Goal: Task Accomplishment & Management: Complete application form

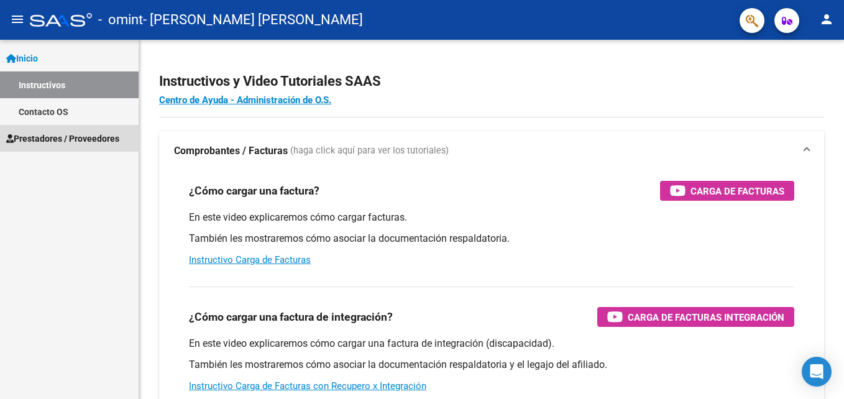
click at [80, 143] on span "Prestadores / Proveedores" at bounding box center [62, 139] width 113 height 14
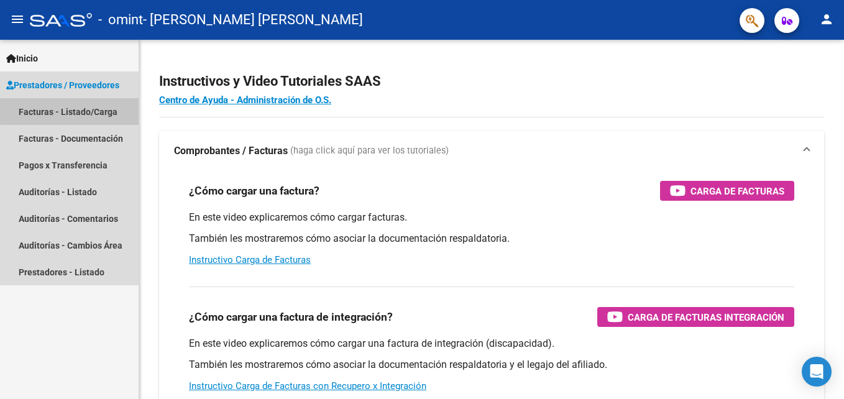
click at [106, 108] on link "Facturas - Listado/Carga" at bounding box center [69, 111] width 139 height 27
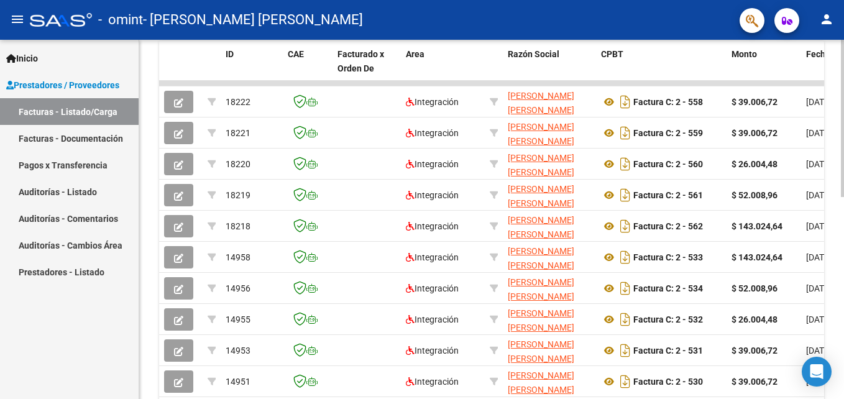
scroll to position [376, 0]
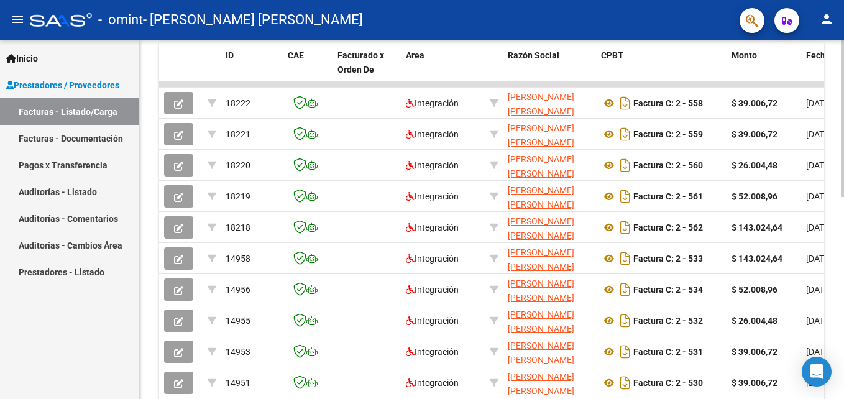
click at [833, 244] on div "Video tutorial PRESTADORES -> Listado de CPBTs Emitidos por Prestadores / Prove…" at bounding box center [493, 69] width 708 height 810
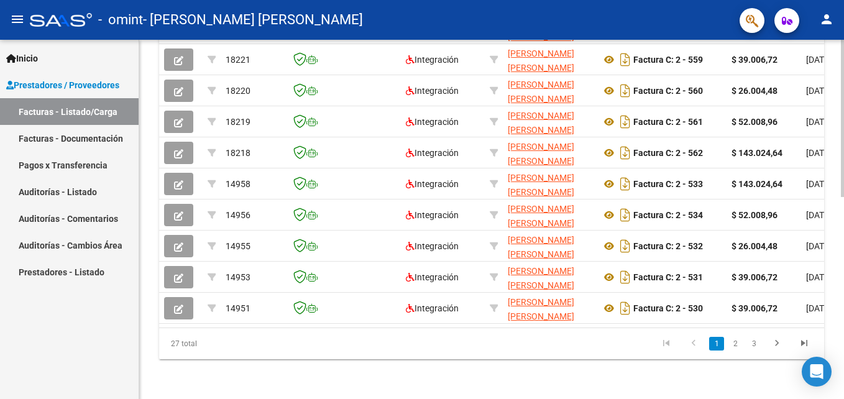
scroll to position [458, 0]
click at [834, 292] on html "menu - omint - RONGO [PERSON_NAME] person Inicio Instructivos Contacto OS Prest…" at bounding box center [422, 199] width 844 height 399
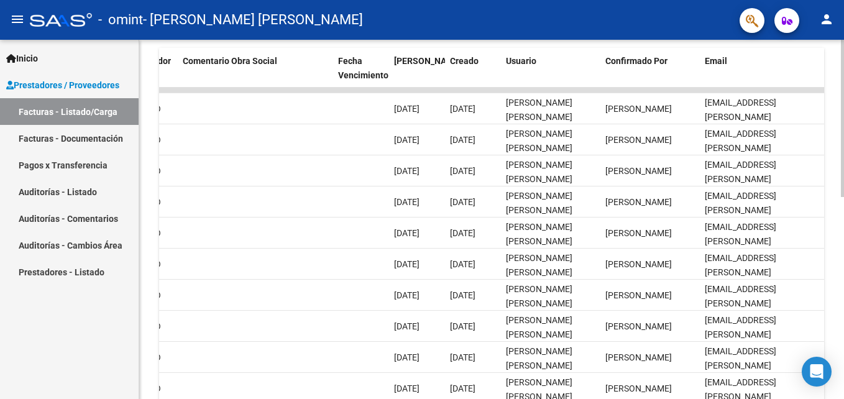
scroll to position [402, 0]
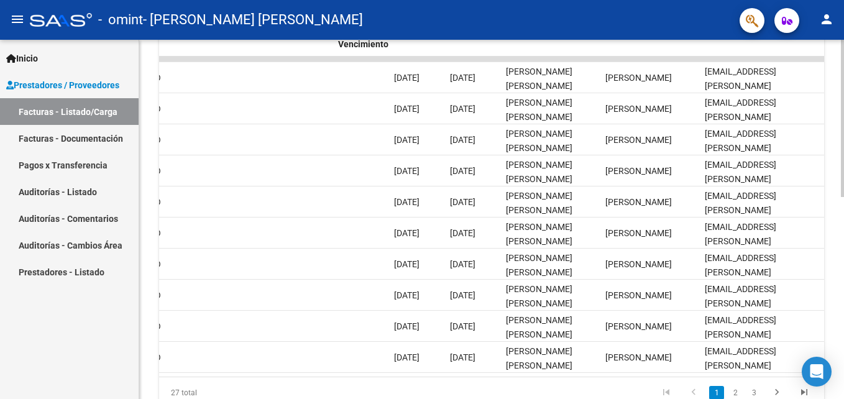
click at [834, 282] on html "menu - omint - RONGO [PERSON_NAME] person Inicio Instructivos Contacto OS Prest…" at bounding box center [422, 199] width 844 height 399
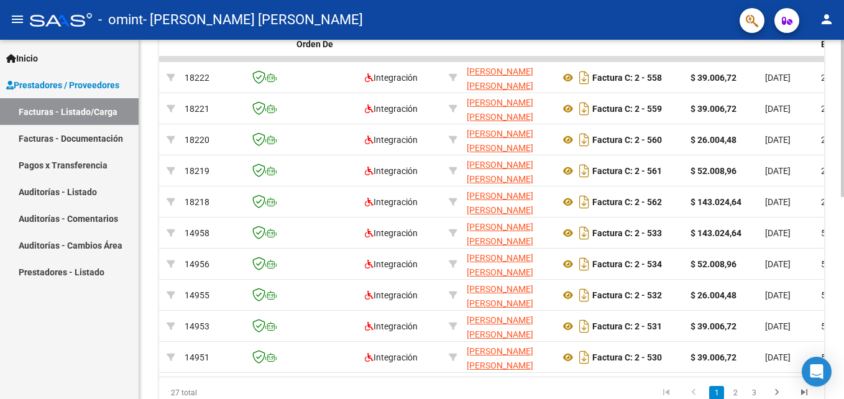
scroll to position [0, 0]
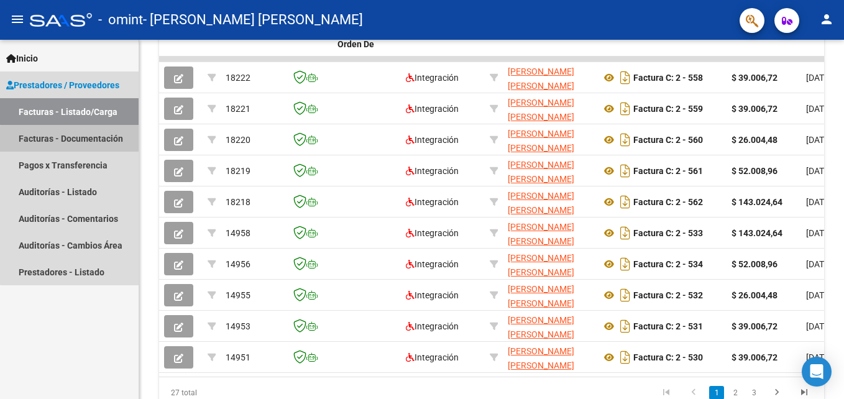
click at [81, 144] on link "Facturas - Documentación" at bounding box center [69, 138] width 139 height 27
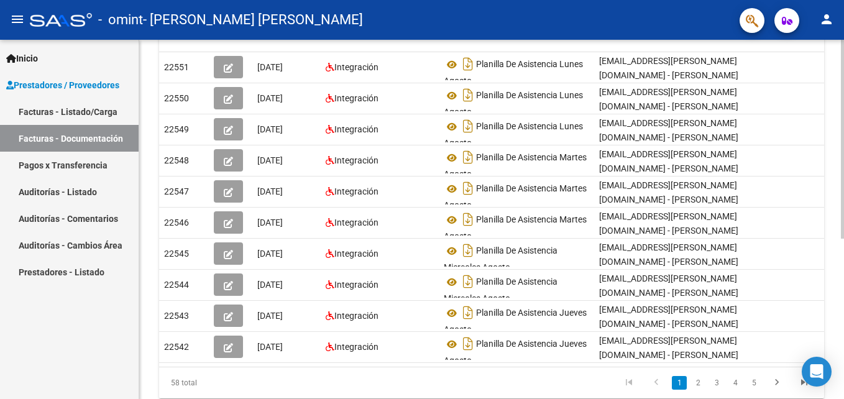
scroll to position [239, 0]
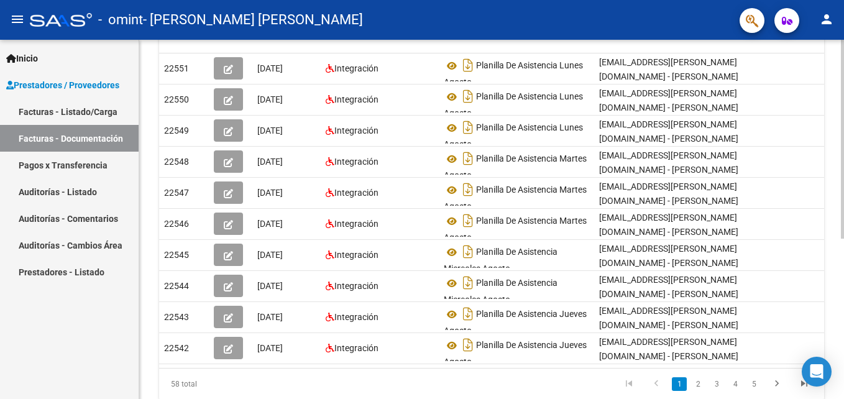
click at [834, 321] on html "menu - omint - RONGO [PERSON_NAME] person Inicio Instructivos Contacto OS Prest…" at bounding box center [422, 199] width 844 height 399
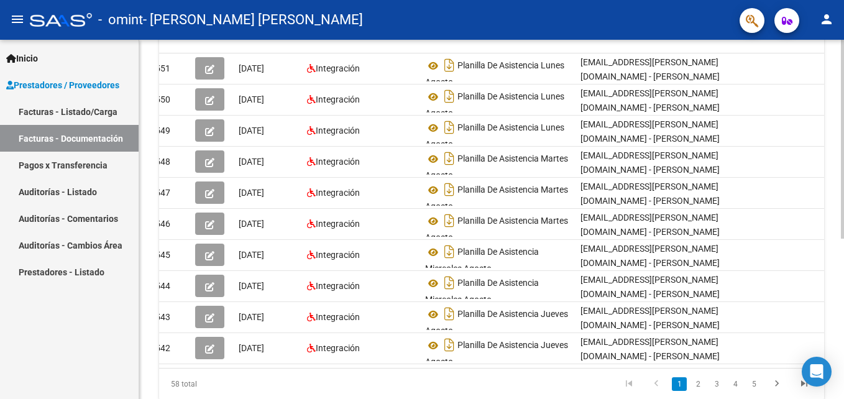
scroll to position [0, 0]
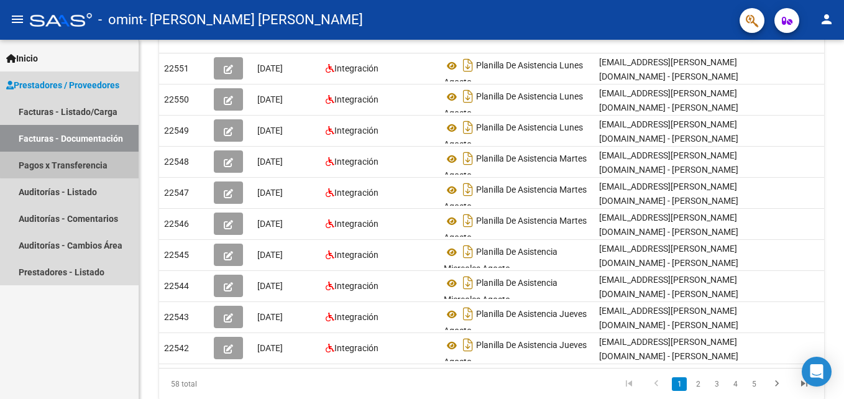
click at [99, 162] on link "Pagos x Transferencia" at bounding box center [69, 165] width 139 height 27
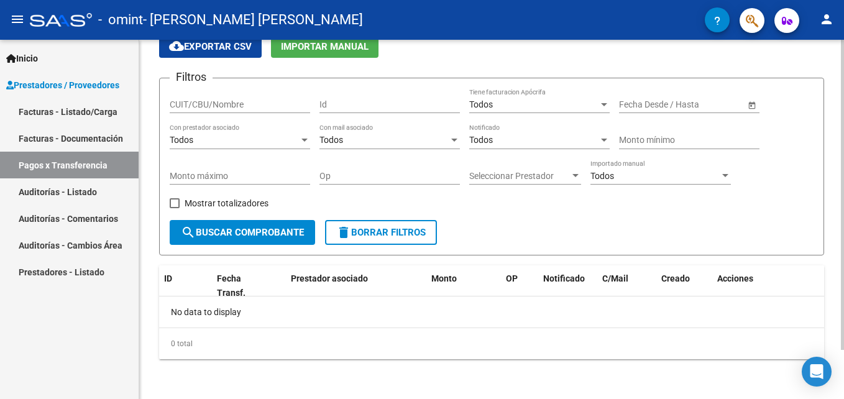
scroll to position [19, 0]
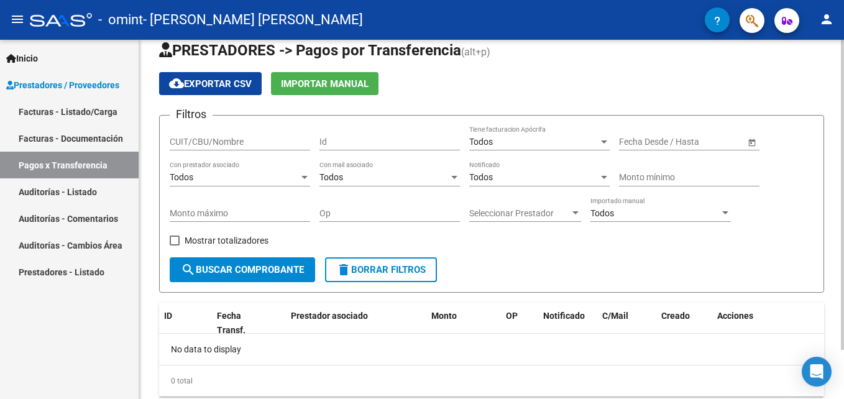
click at [834, 185] on html "menu - omint - RONGO [PERSON_NAME] person Inicio Instructivos Contacto OS Prest…" at bounding box center [422, 199] width 844 height 399
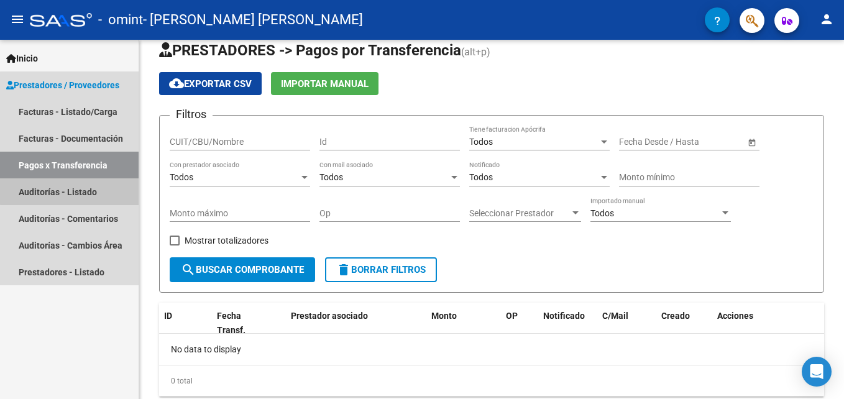
click at [95, 190] on link "Auditorías - Listado" at bounding box center [69, 191] width 139 height 27
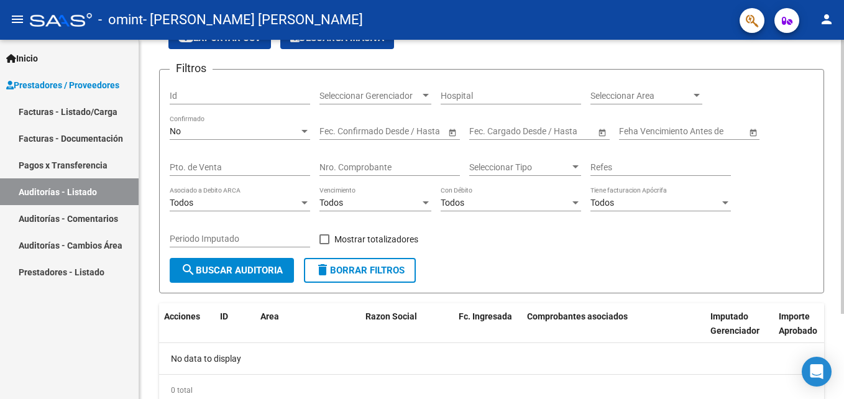
scroll to position [62, 0]
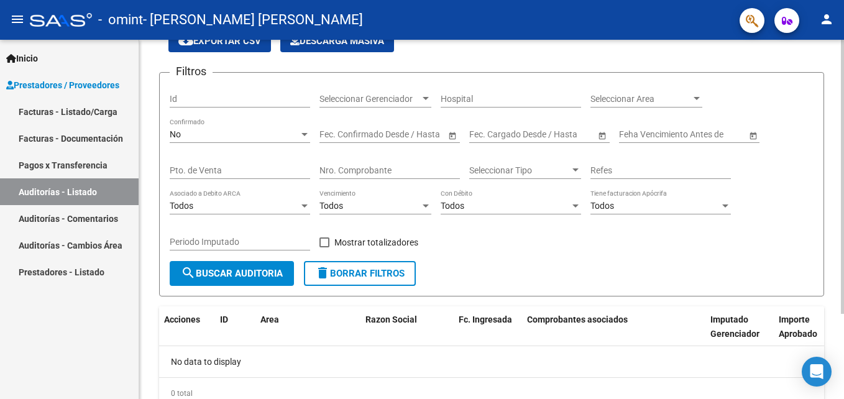
click at [834, 145] on html "menu - omint - RONGO [PERSON_NAME] person Inicio Instructivos Contacto OS Prest…" at bounding box center [422, 199] width 844 height 399
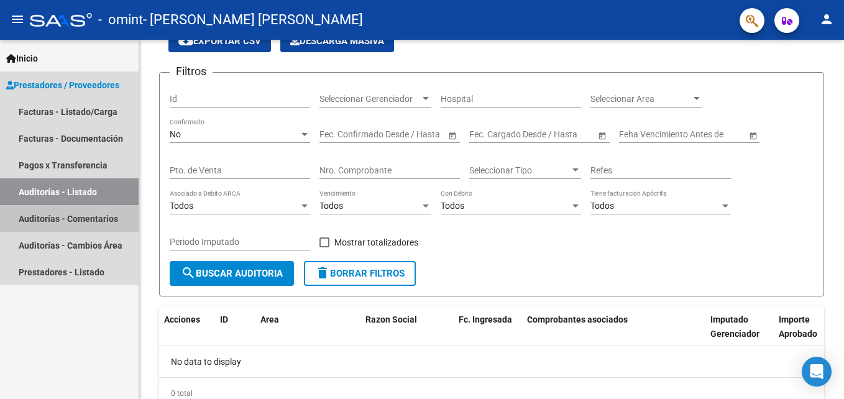
click at [62, 212] on link "Auditorías - Comentarios" at bounding box center [69, 218] width 139 height 27
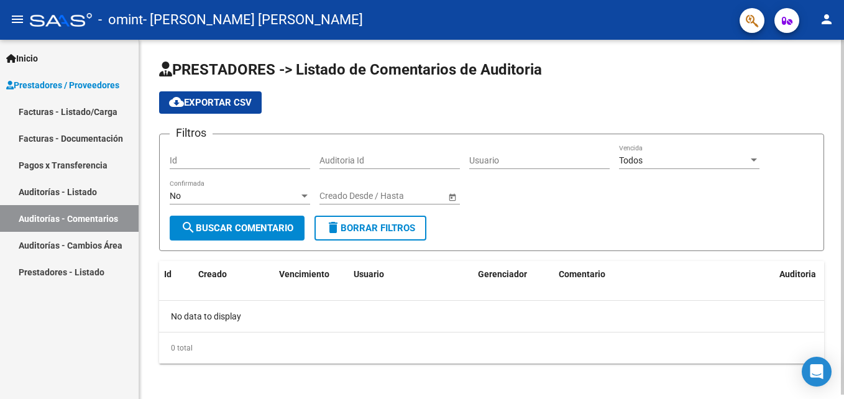
click at [834, 154] on html "menu - omint - RONGO [PERSON_NAME] person Inicio Instructivos Contacto OS Prest…" at bounding box center [422, 199] width 844 height 399
click at [110, 275] on link "Prestadores - Listado" at bounding box center [69, 272] width 139 height 27
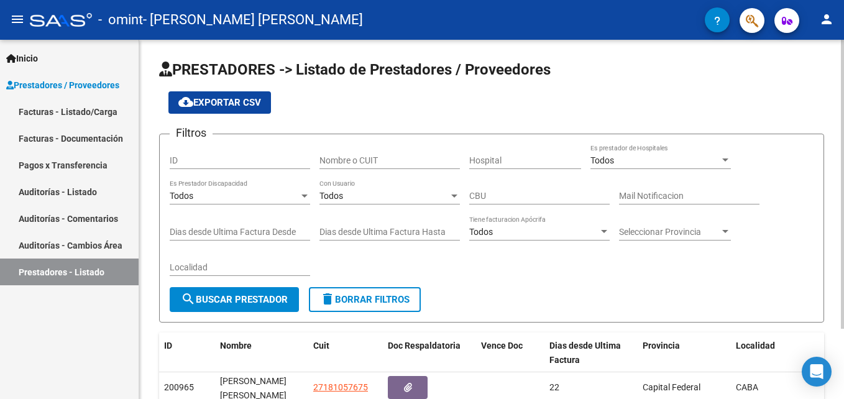
click at [834, 118] on div at bounding box center [842, 184] width 3 height 289
click at [92, 162] on link "Pagos x Transferencia" at bounding box center [69, 165] width 139 height 27
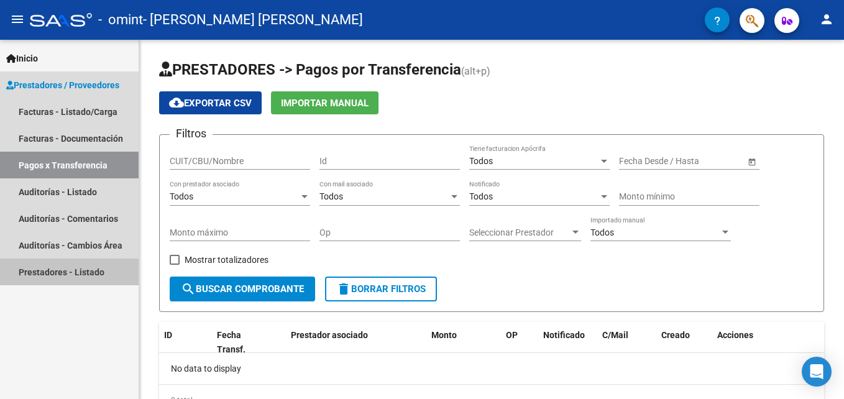
click at [99, 280] on link "Prestadores - Listado" at bounding box center [69, 272] width 139 height 27
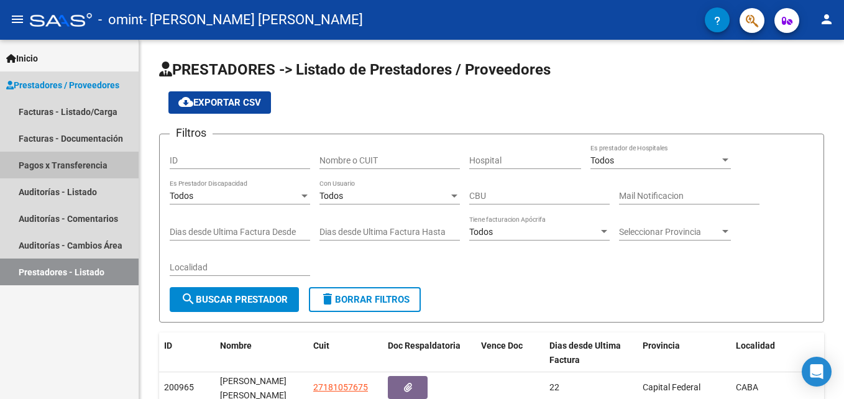
click at [108, 159] on link "Pagos x Transferencia" at bounding box center [69, 165] width 139 height 27
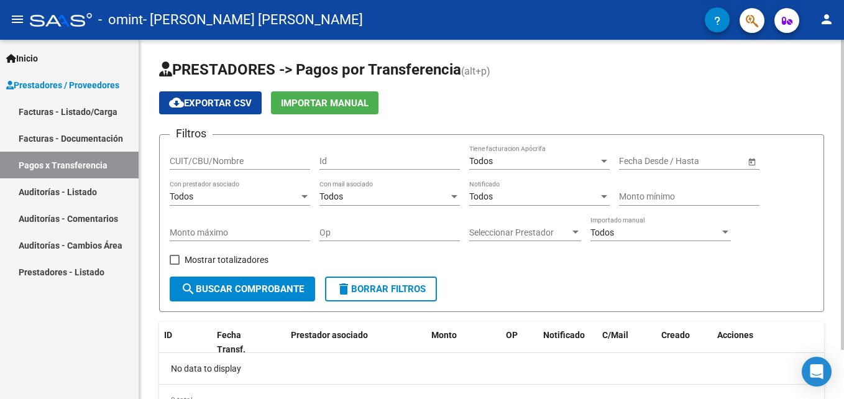
click at [242, 153] on div "CUIT/CBU/Nombre" at bounding box center [240, 157] width 141 height 25
type input "27181057675"
click at [292, 292] on span "search Buscar Comprobante" at bounding box center [242, 289] width 123 height 11
click at [759, 160] on span "Open calendar" at bounding box center [752, 162] width 30 height 30
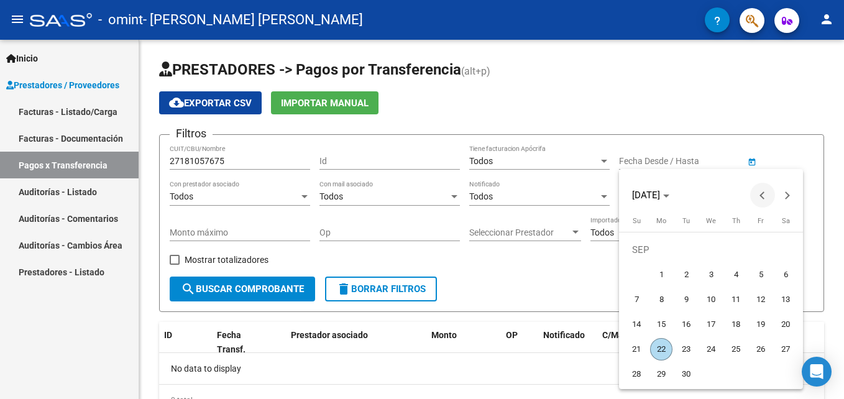
click at [761, 200] on span "Previous month" at bounding box center [762, 195] width 25 height 25
click at [754, 321] on span "22" at bounding box center [761, 324] width 22 height 22
type input "[DATE]"
click at [459, 252] on div at bounding box center [422, 199] width 844 height 399
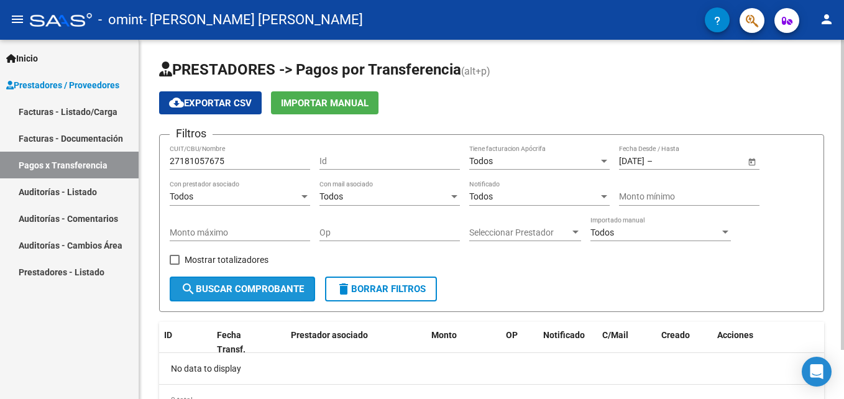
click at [263, 290] on span "search Buscar Comprobante" at bounding box center [242, 289] width 123 height 11
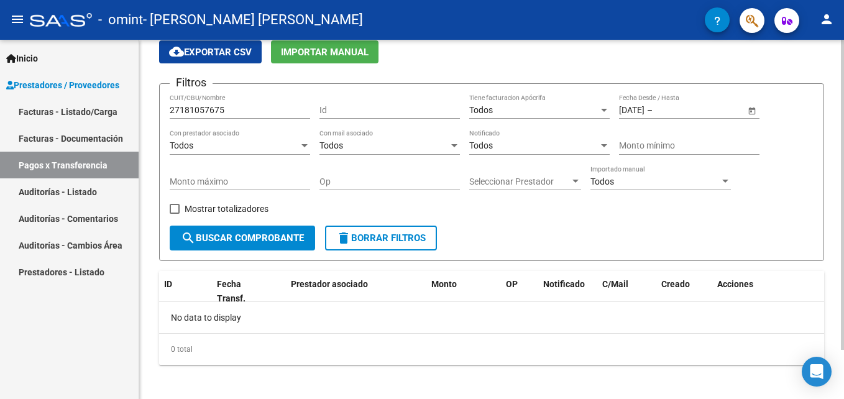
scroll to position [57, 0]
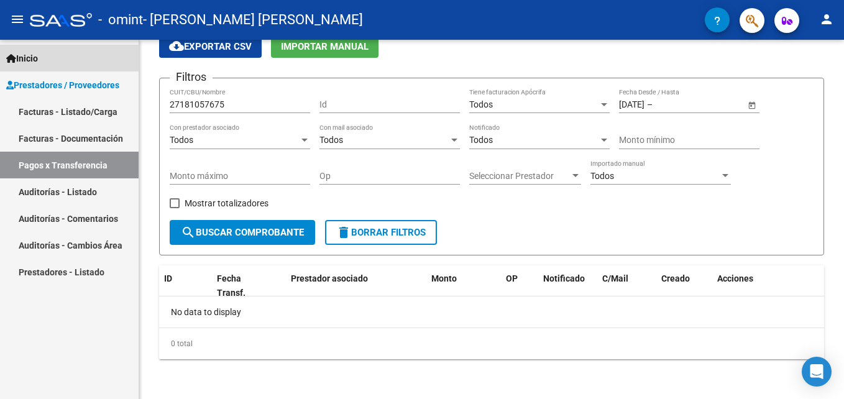
click at [117, 52] on link "Inicio" at bounding box center [69, 58] width 139 height 27
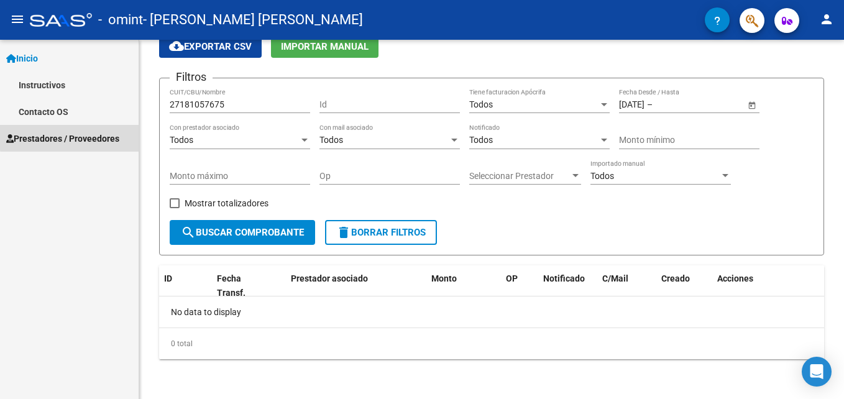
click at [109, 134] on span "Prestadores / Proveedores" at bounding box center [62, 139] width 113 height 14
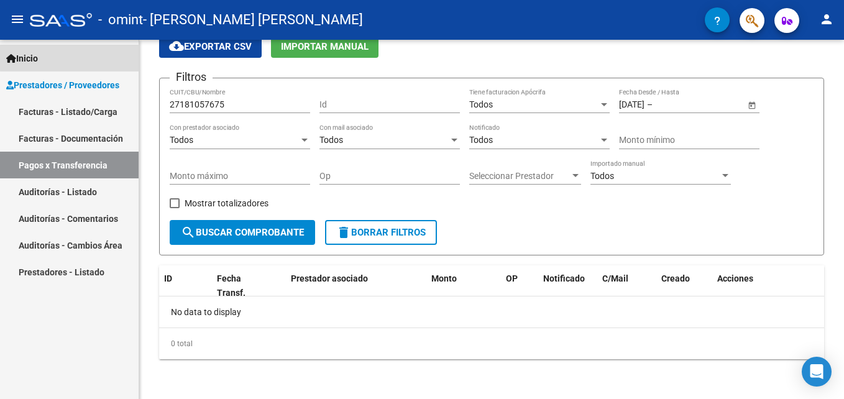
click at [78, 57] on link "Inicio" at bounding box center [69, 58] width 139 height 27
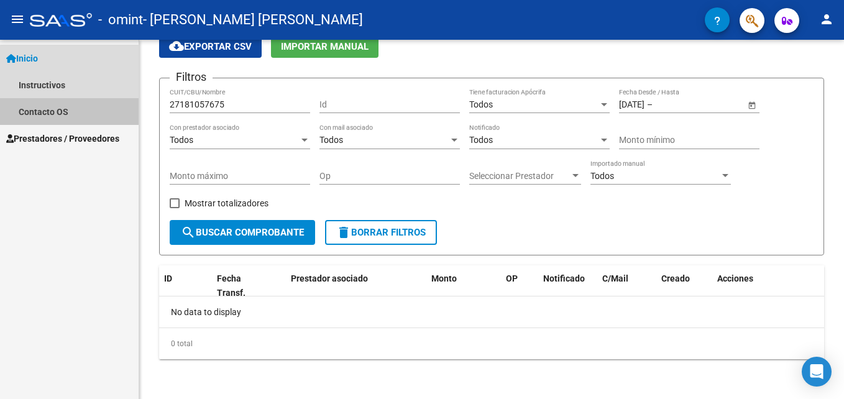
click at [78, 101] on link "Contacto OS" at bounding box center [69, 111] width 139 height 27
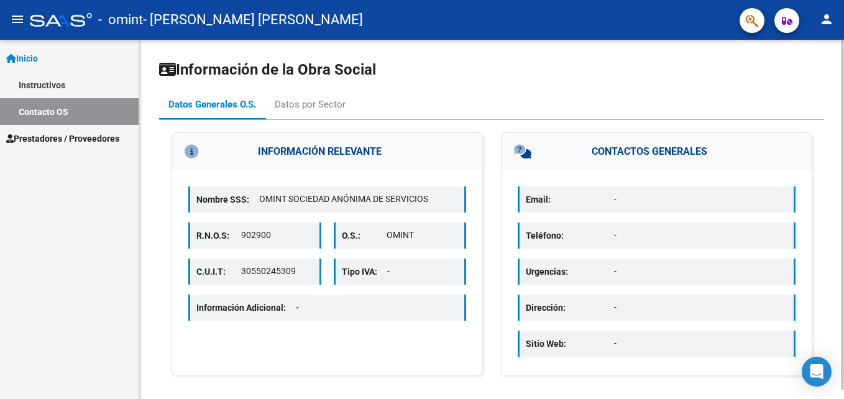
click at [834, 104] on html "menu - omint - RONGO [PERSON_NAME] person Inicio Instructivos Contacto OS Prest…" at bounding box center [422, 199] width 844 height 399
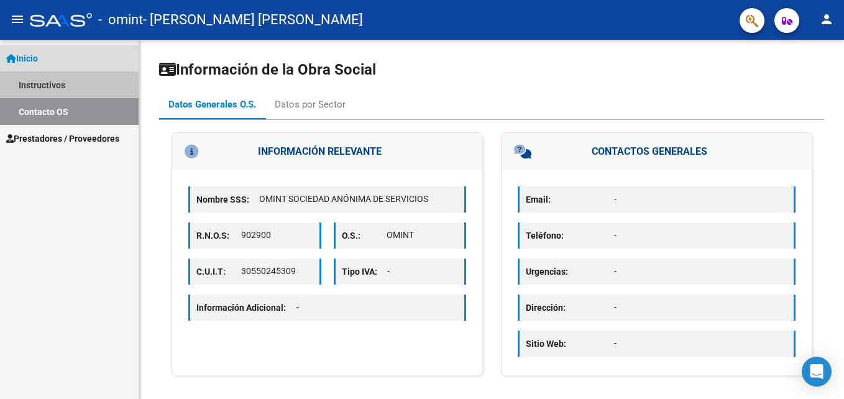
click at [53, 86] on link "Instructivos" at bounding box center [69, 85] width 139 height 27
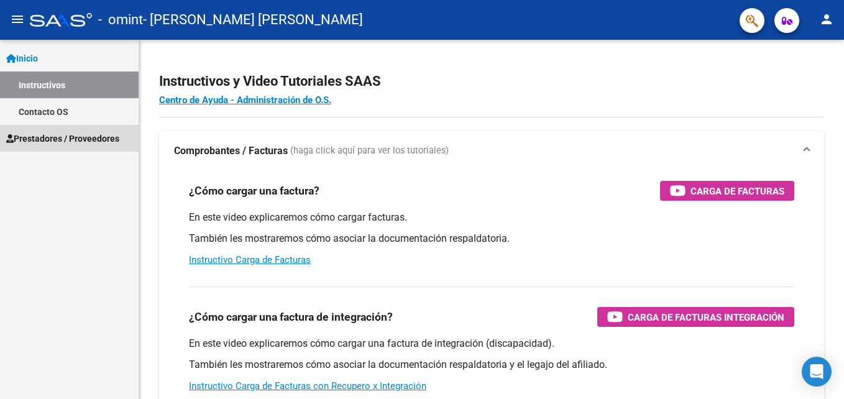
click at [62, 137] on span "Prestadores / Proveedores" at bounding box center [62, 139] width 113 height 14
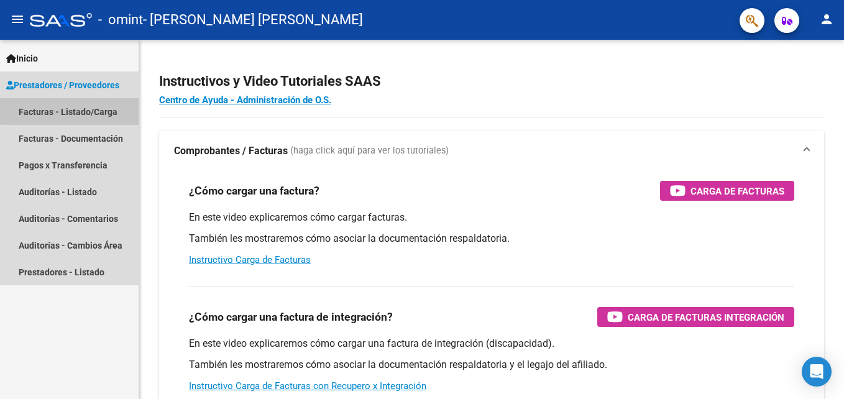
click at [109, 104] on link "Facturas - Listado/Carga" at bounding box center [69, 111] width 139 height 27
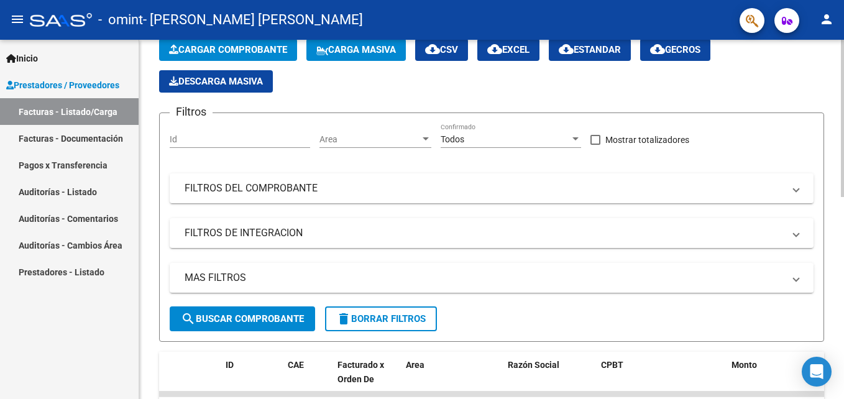
click at [834, 219] on html "menu - omint - RONGO [PERSON_NAME] person Inicio Instructivos Contacto OS Prest…" at bounding box center [422, 199] width 844 height 399
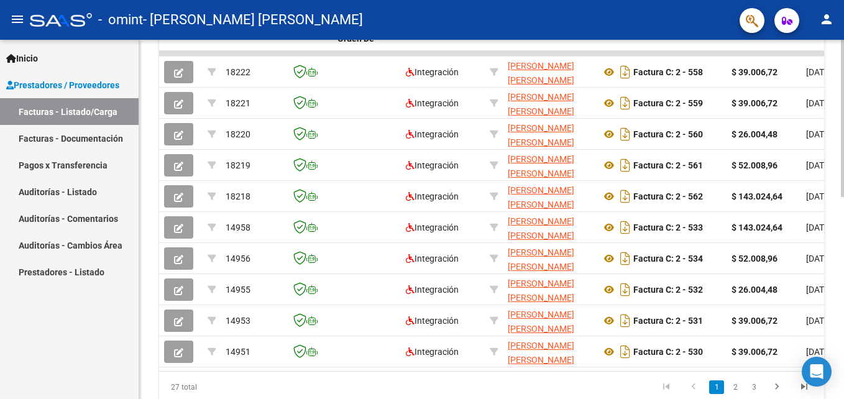
scroll to position [402, 0]
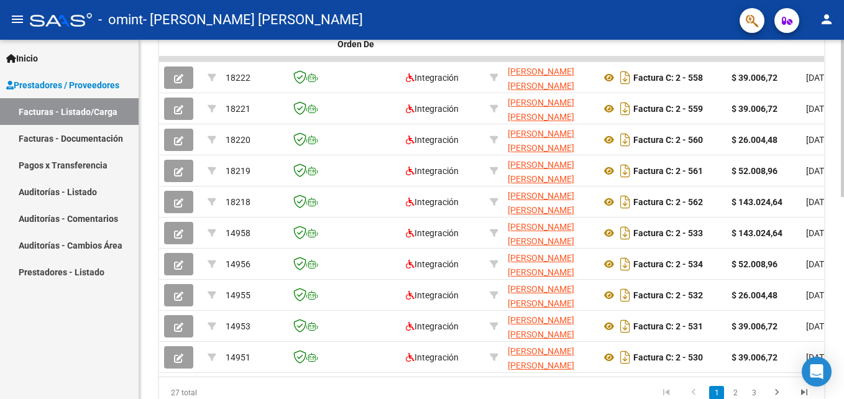
click at [834, 366] on html "menu - omint - RONGO [PERSON_NAME] person Inicio Instructivos Contacto OS Prest…" at bounding box center [422, 199] width 844 height 399
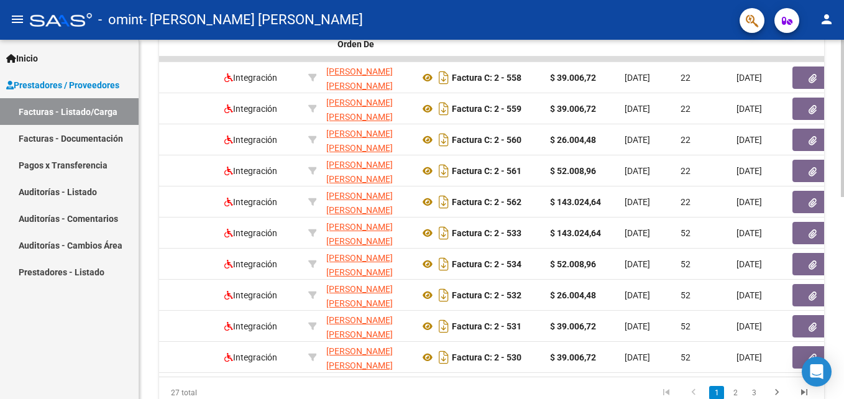
scroll to position [0, 0]
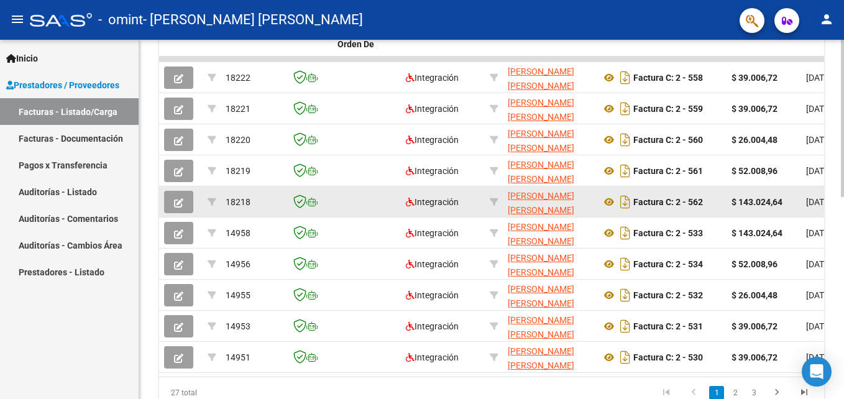
click at [189, 205] on button "button" at bounding box center [178, 202] width 29 height 22
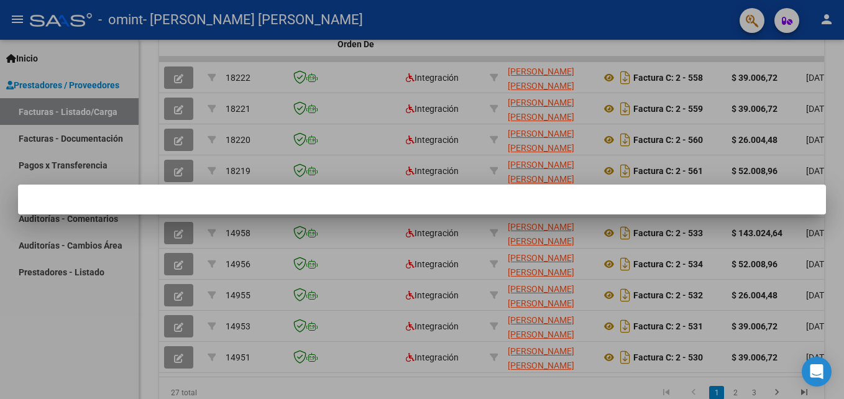
click at [390, 149] on div at bounding box center [422, 199] width 844 height 399
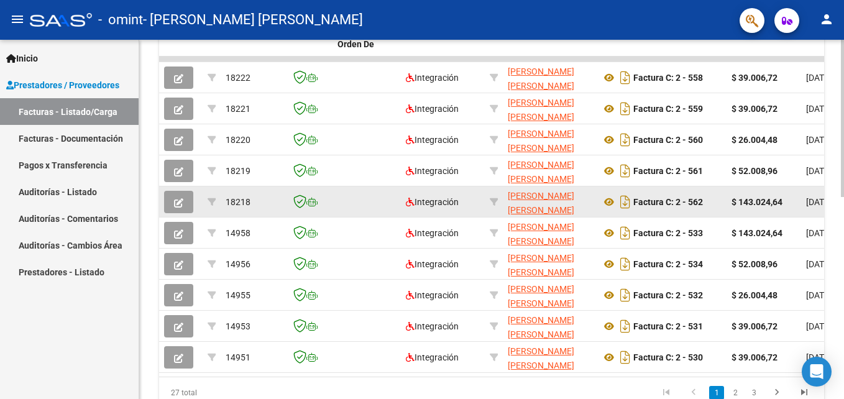
scroll to position [433, 0]
